Goal: Obtain resource: Obtain resource

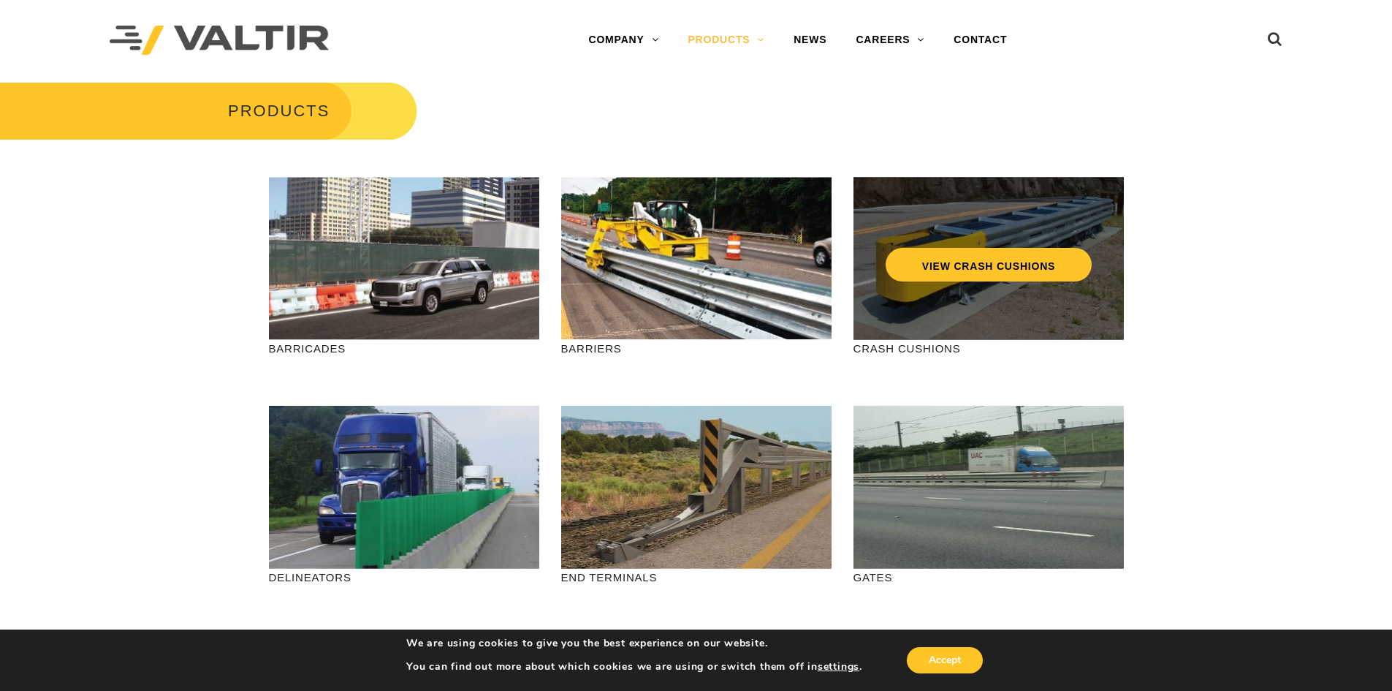
click at [974, 291] on div "VIEW CRASH CUSHIONS" at bounding box center [989, 258] width 270 height 163
click at [982, 262] on link "VIEW CRASH CUSHIONS" at bounding box center [988, 265] width 206 height 34
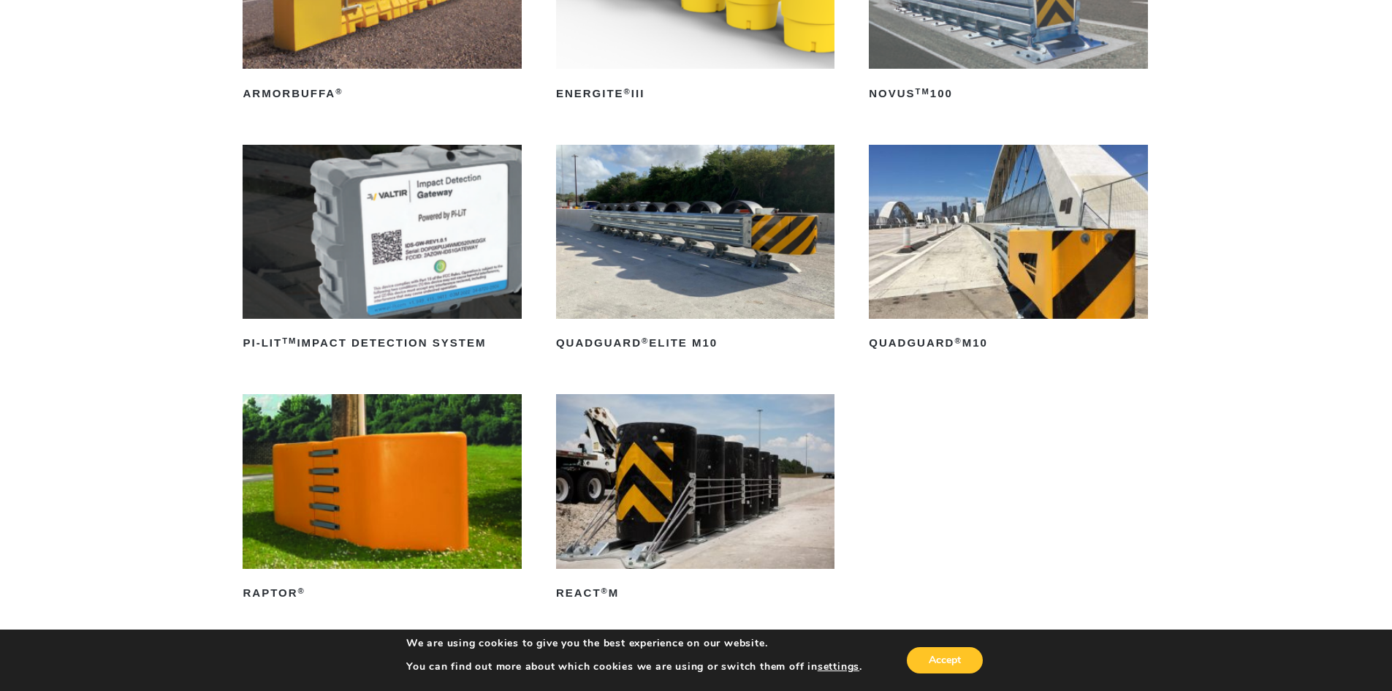
scroll to position [365, 0]
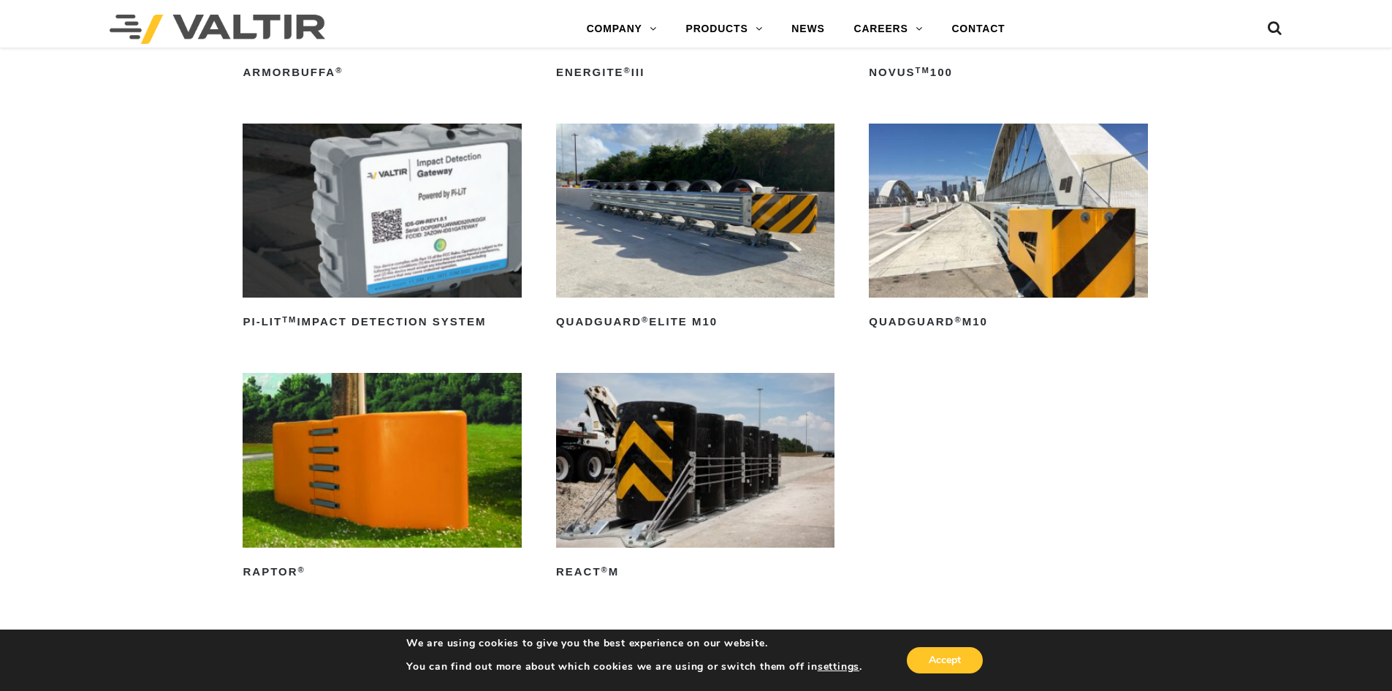
click at [926, 273] on img at bounding box center [1008, 210] width 278 height 174
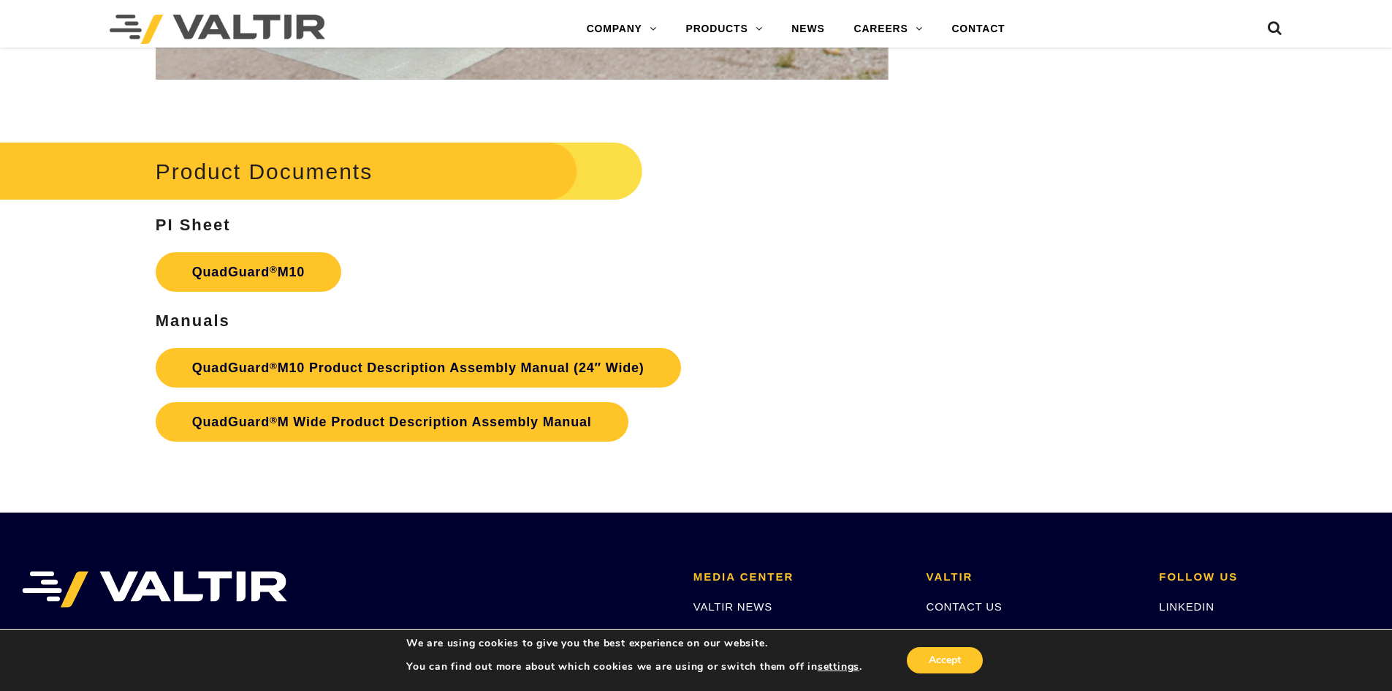
scroll to position [5408, 0]
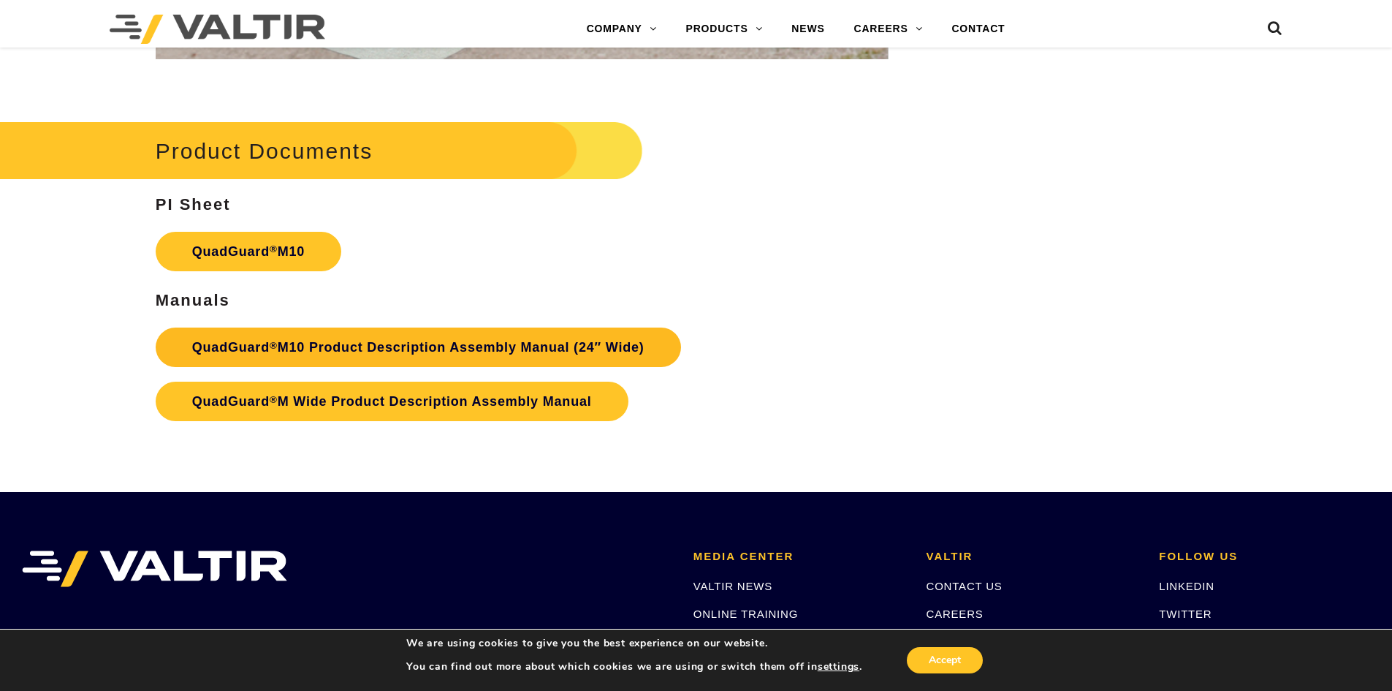
click at [324, 346] on link "QuadGuard ® M10 Product Description Assembly Manual (24″ Wide)" at bounding box center [418, 346] width 525 height 39
